Goal: Task Accomplishment & Management: Complete application form

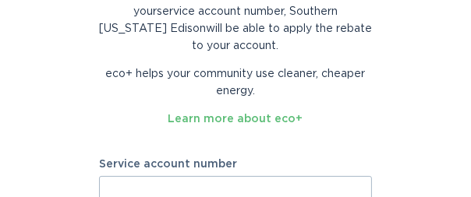
scroll to position [104, 0]
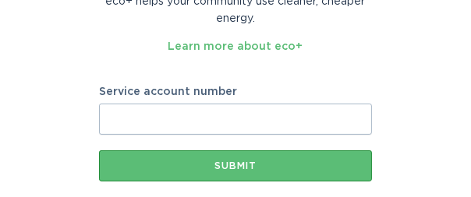
scroll to position [207, 0]
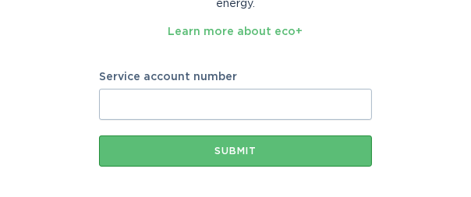
paste input "700876759095"
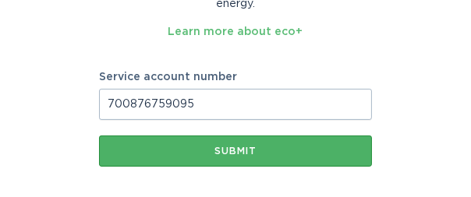
type input "700876759095"
click at [252, 153] on div "Submit" at bounding box center [235, 151] width 257 height 9
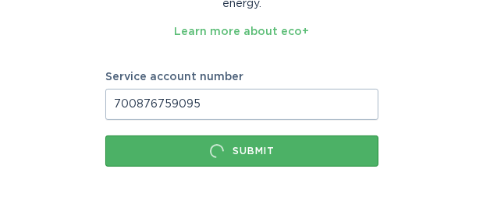
scroll to position [0, 0]
